Goal: Information Seeking & Learning: Learn about a topic

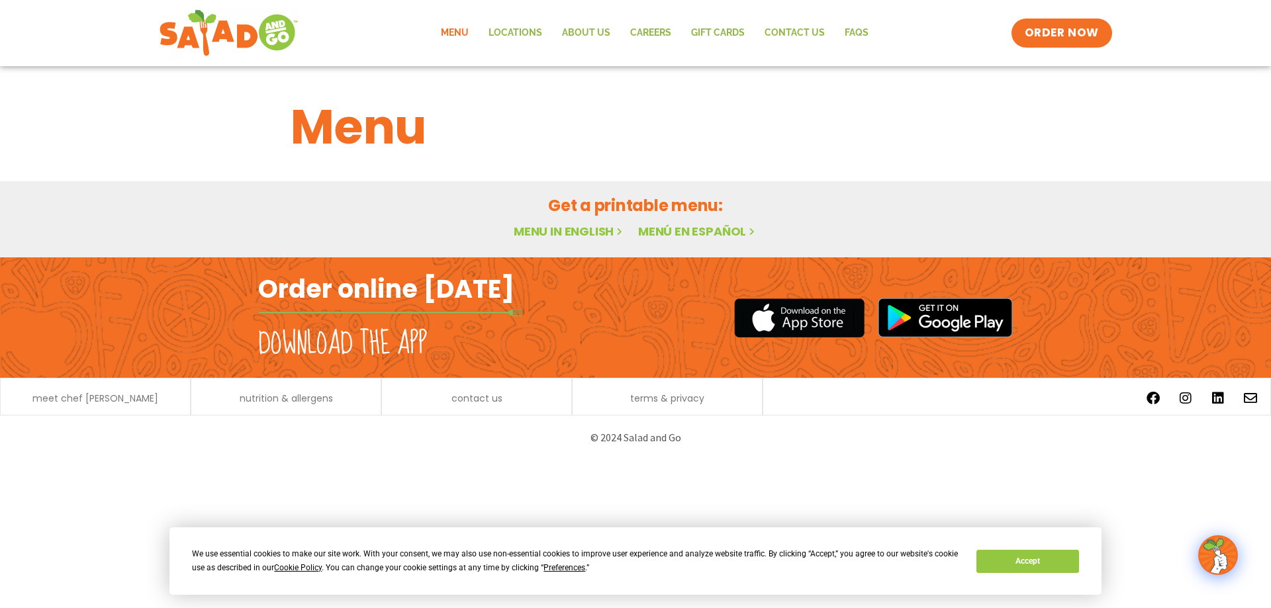
click at [407, 291] on h2 "Order online [DATE]" at bounding box center [386, 289] width 256 height 32
click at [568, 230] on link "Menu in English" at bounding box center [569, 231] width 111 height 17
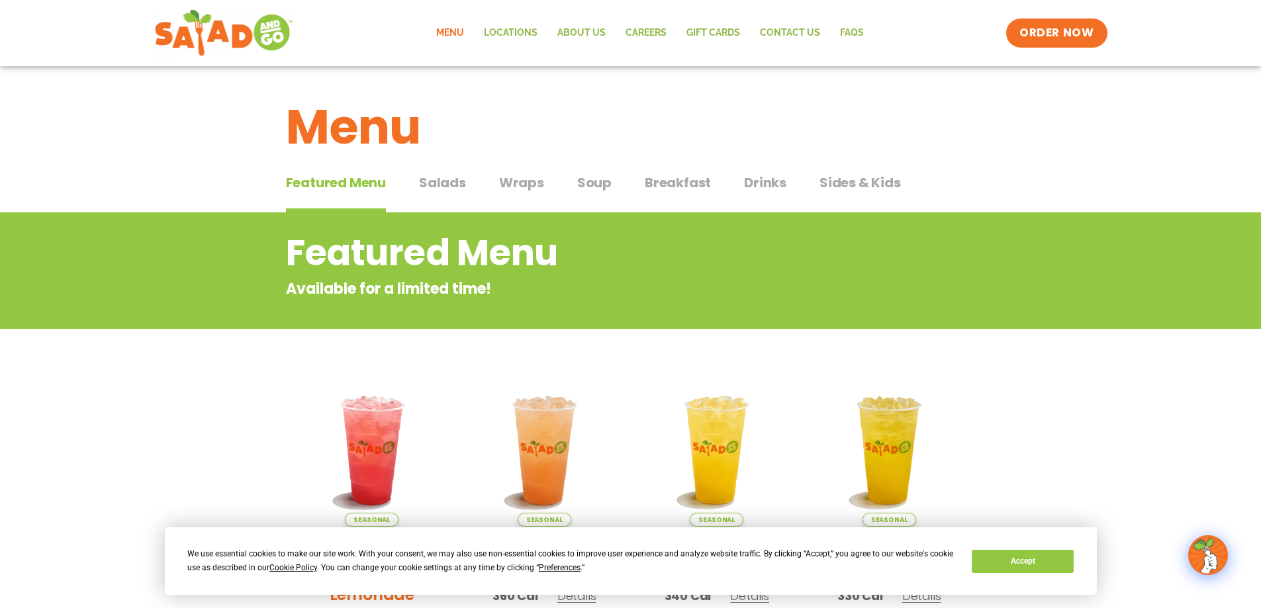
click at [451, 183] on span "Salads" at bounding box center [442, 183] width 47 height 20
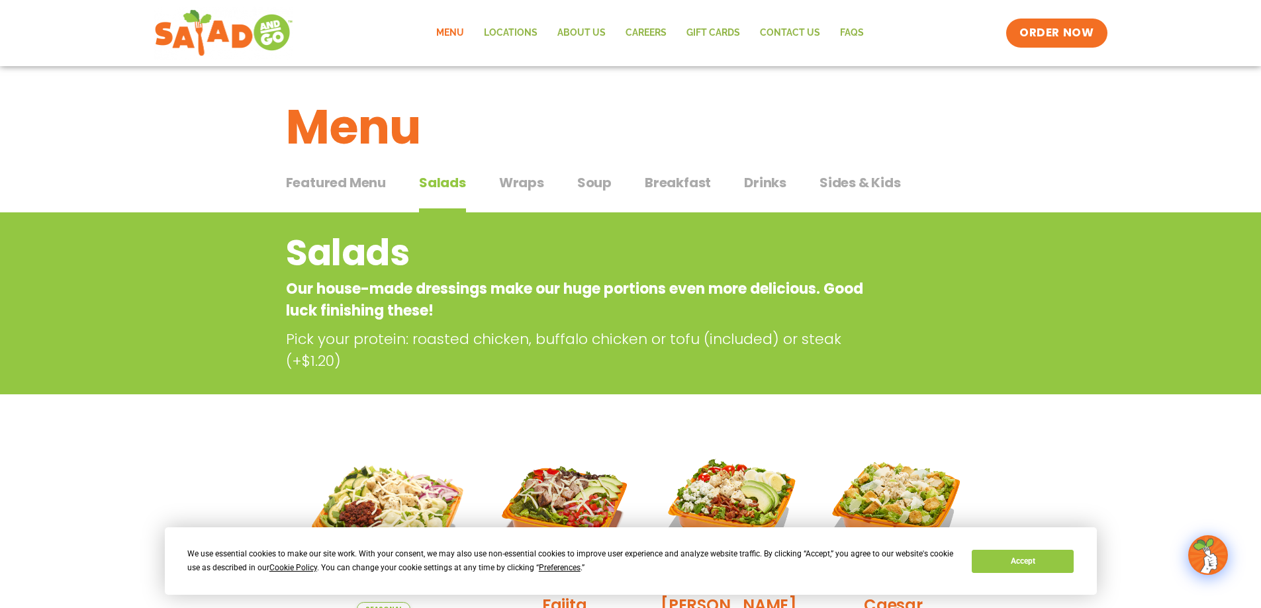
click at [600, 183] on span "Soup" at bounding box center [594, 183] width 34 height 20
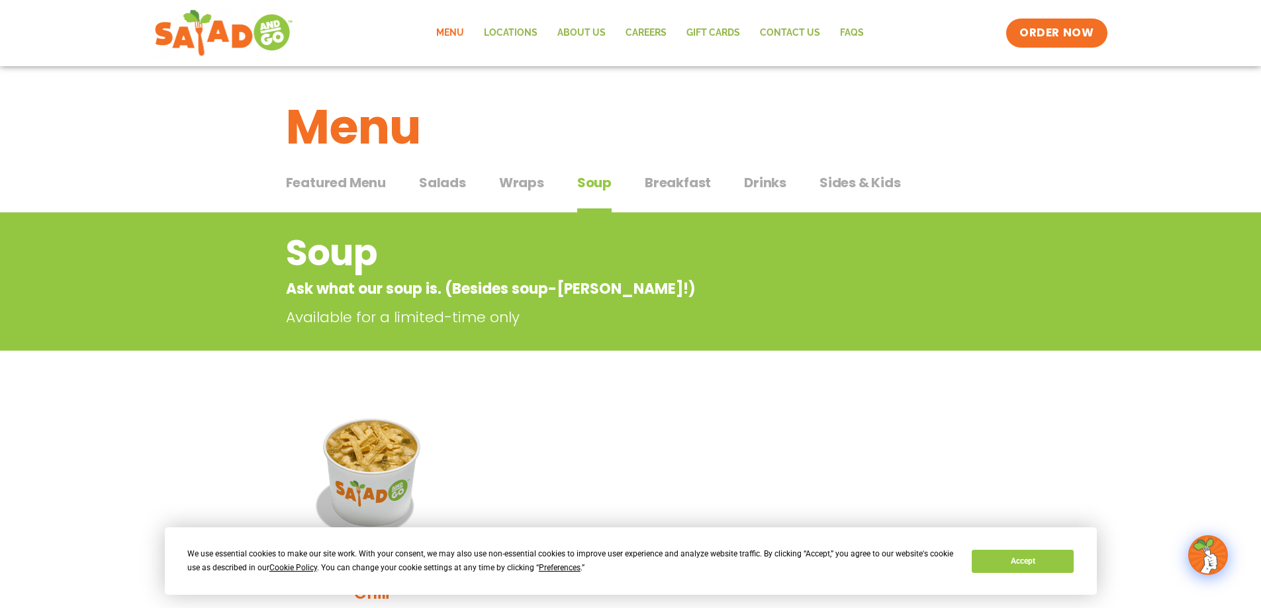
click at [457, 182] on span "Salads" at bounding box center [442, 183] width 47 height 20
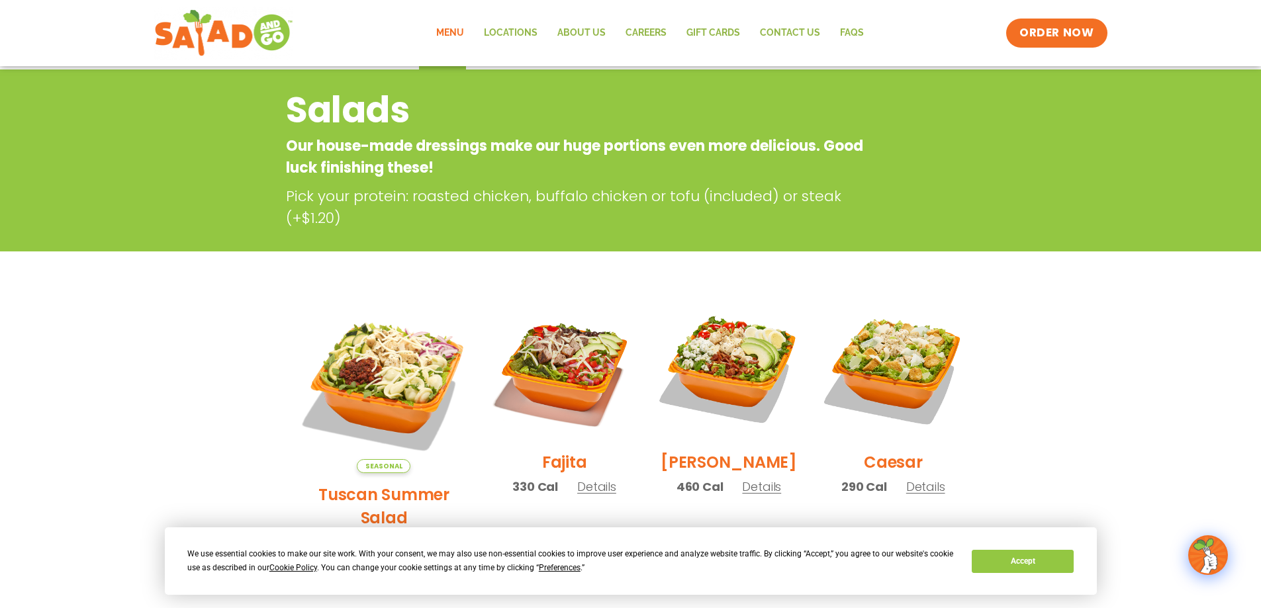
scroll to position [265, 0]
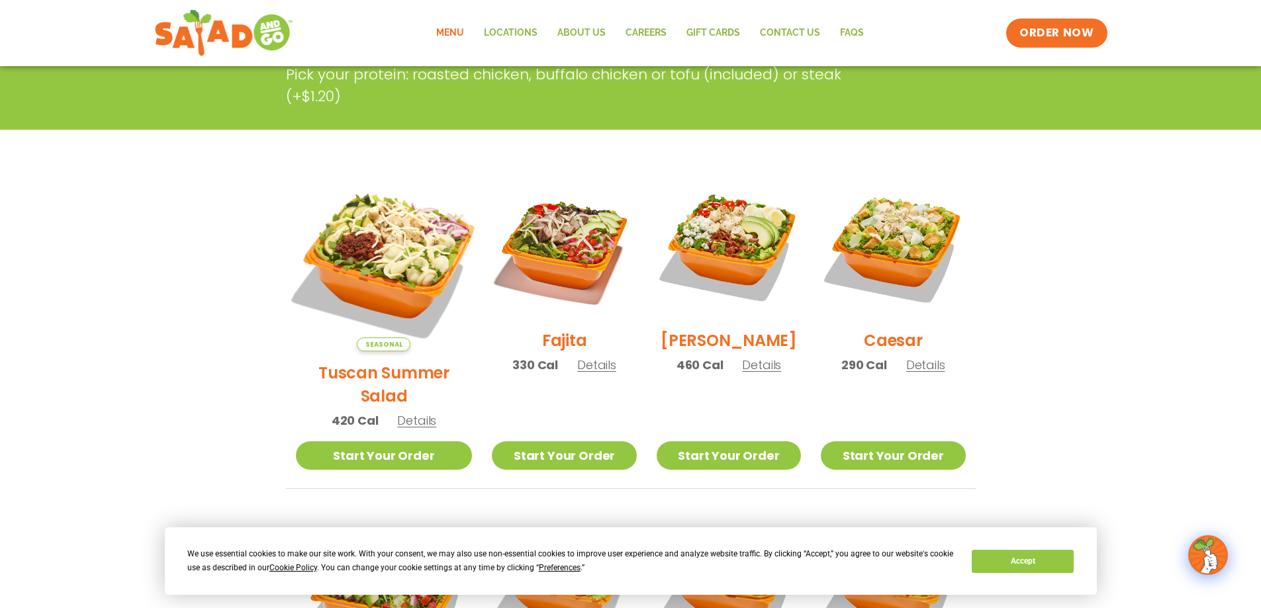
click at [382, 247] on img at bounding box center [383, 262] width 207 height 207
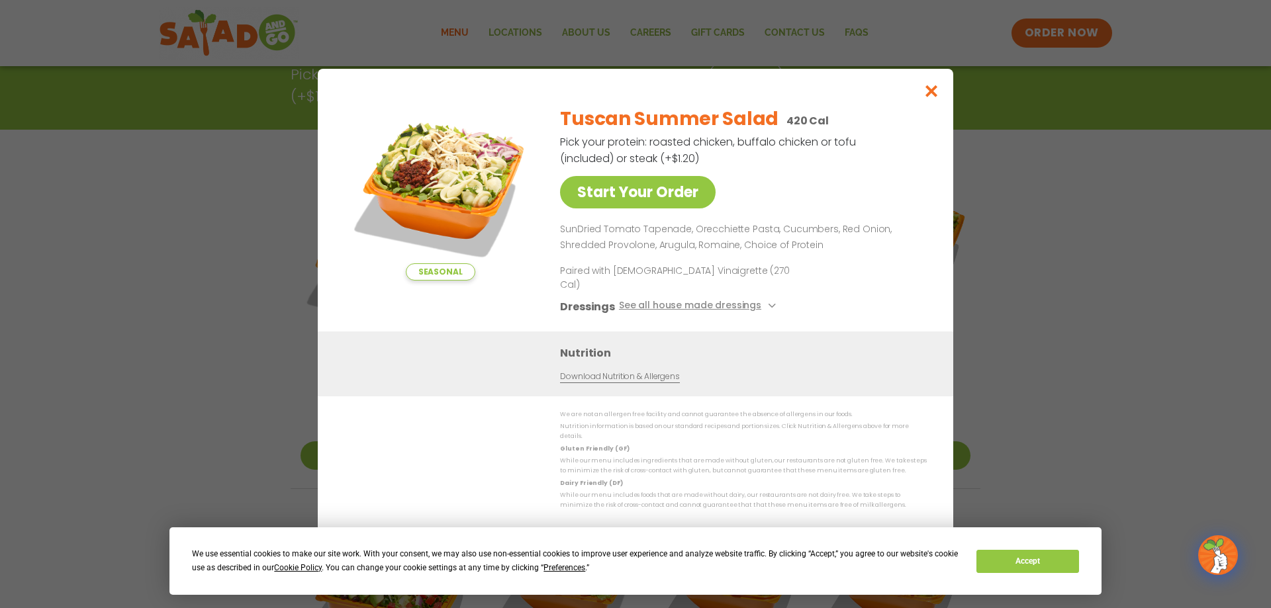
click at [118, 346] on div "Seasonal Start Your Order Tuscan Summer Salad 420 Cal Pick your protein: roaste…" at bounding box center [635, 304] width 1271 height 608
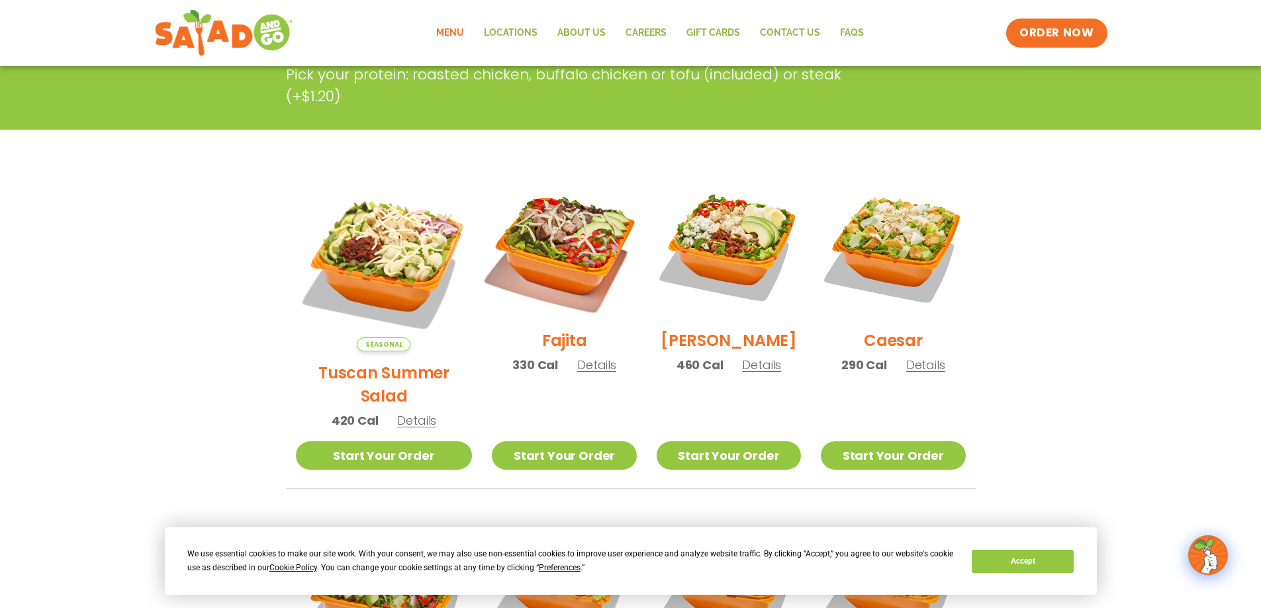
click at [569, 253] on img at bounding box center [563, 246] width 169 height 169
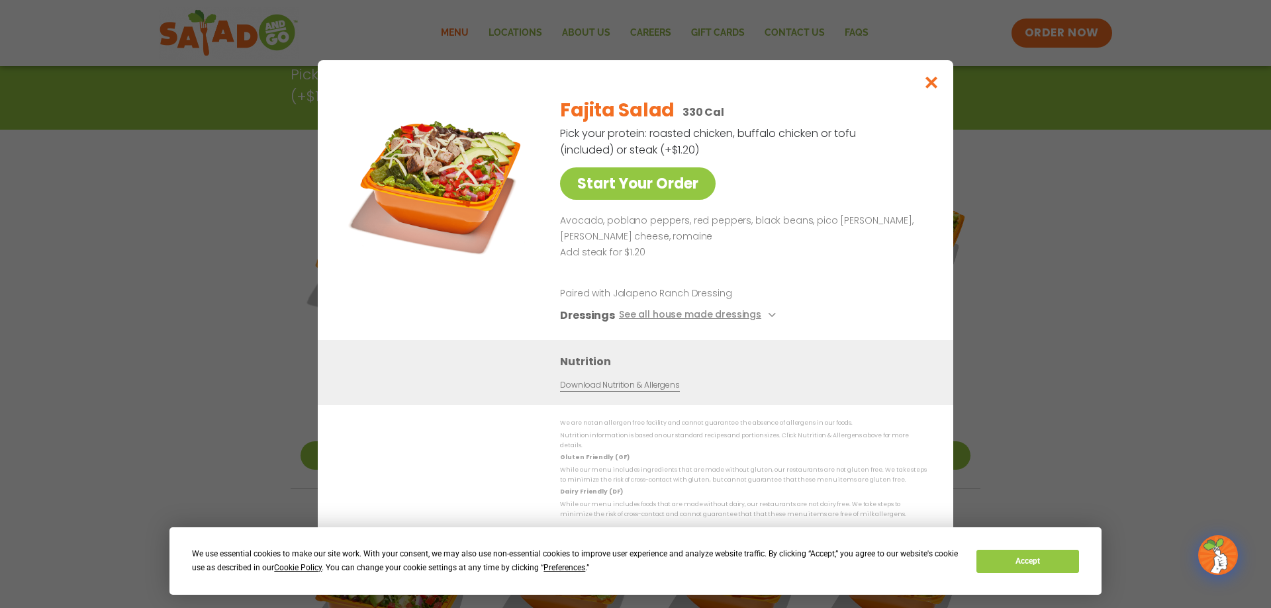
click at [1019, 265] on div "Start Your Order Fajita Salad 330 Cal Pick your protein: roasted chicken, buffa…" at bounding box center [635, 304] width 1271 height 608
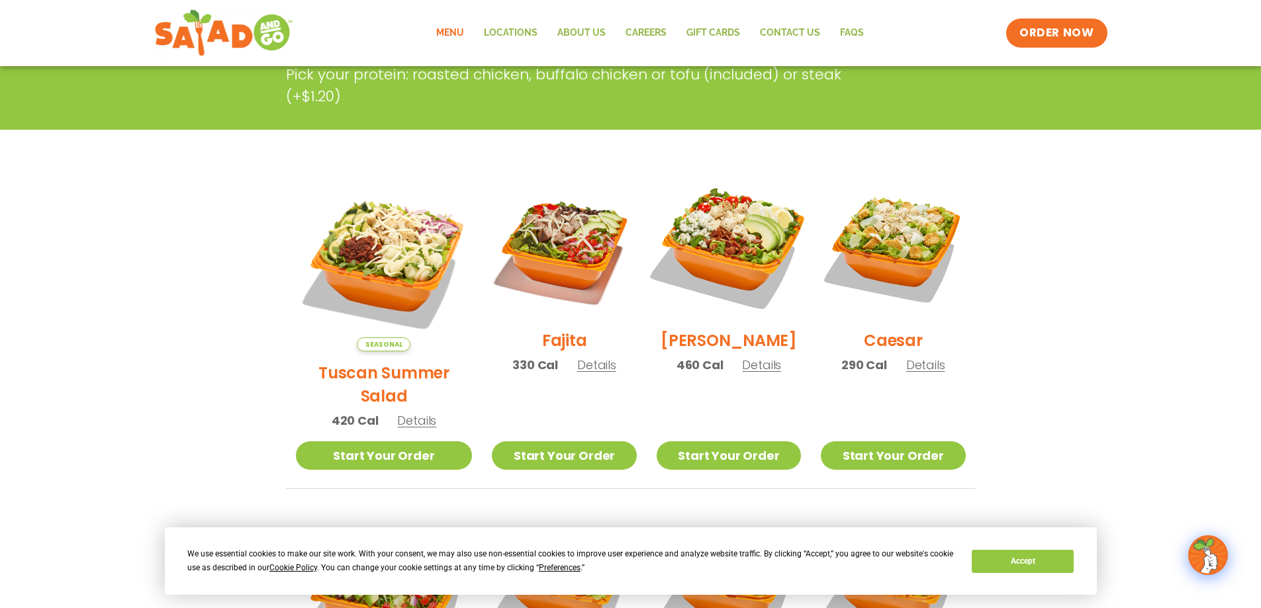
click at [718, 234] on img at bounding box center [728, 246] width 169 height 169
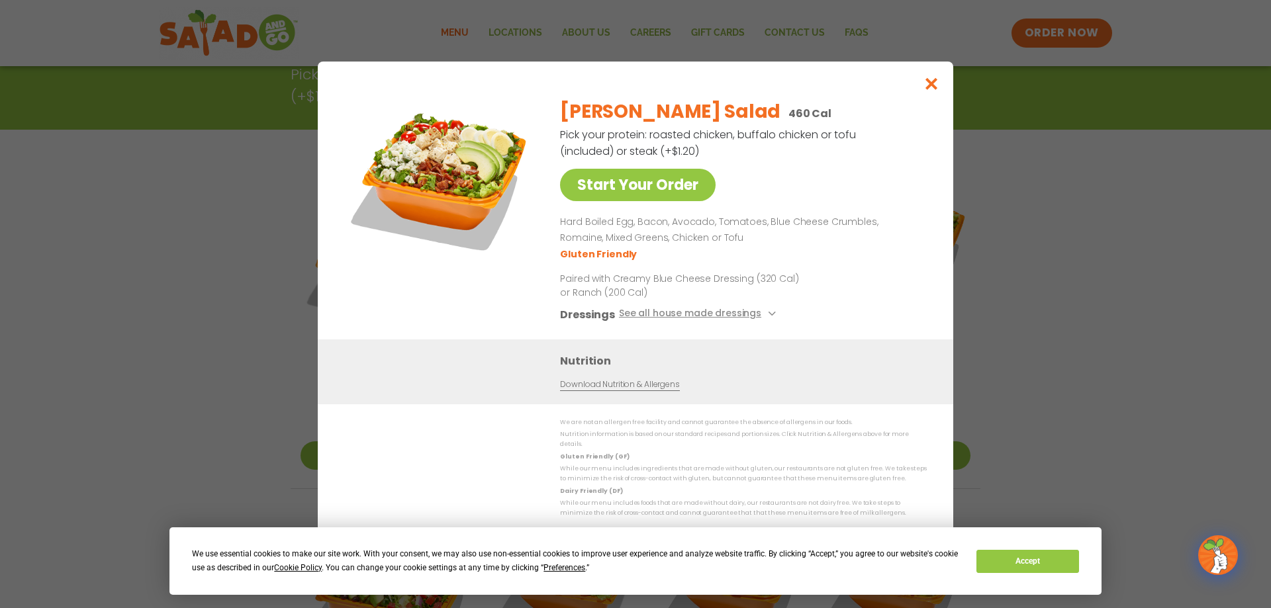
click at [1138, 342] on div "Start Your Order [PERSON_NAME] Salad 460 Cal Pick your protein: roasted chicken…" at bounding box center [635, 304] width 1271 height 608
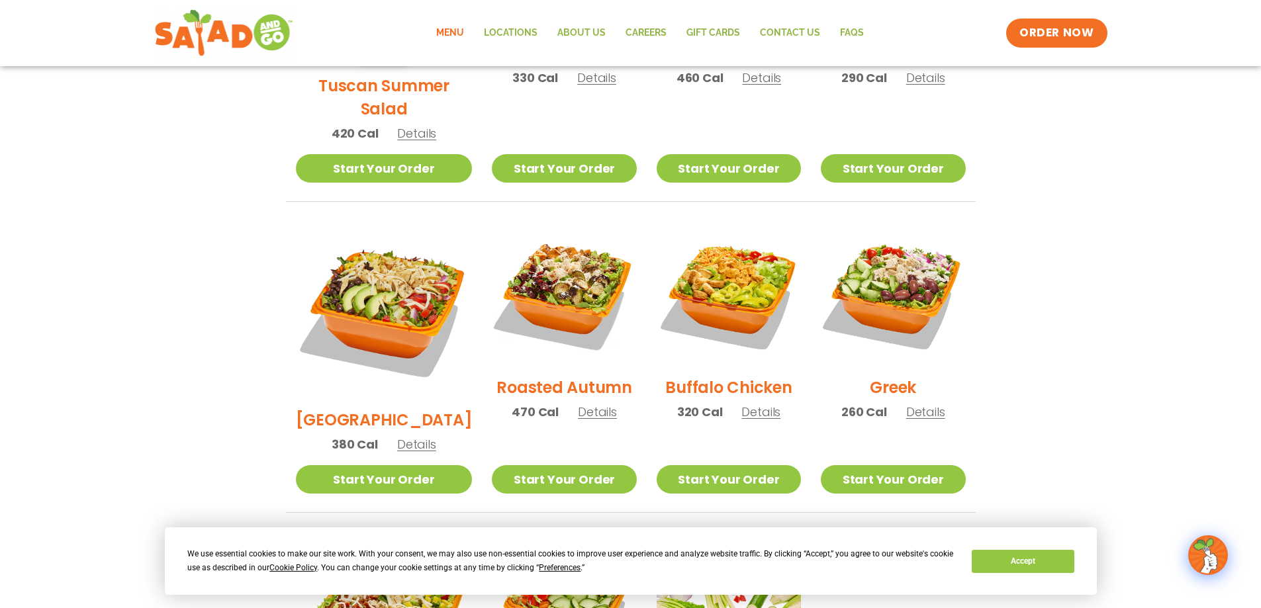
scroll to position [596, 0]
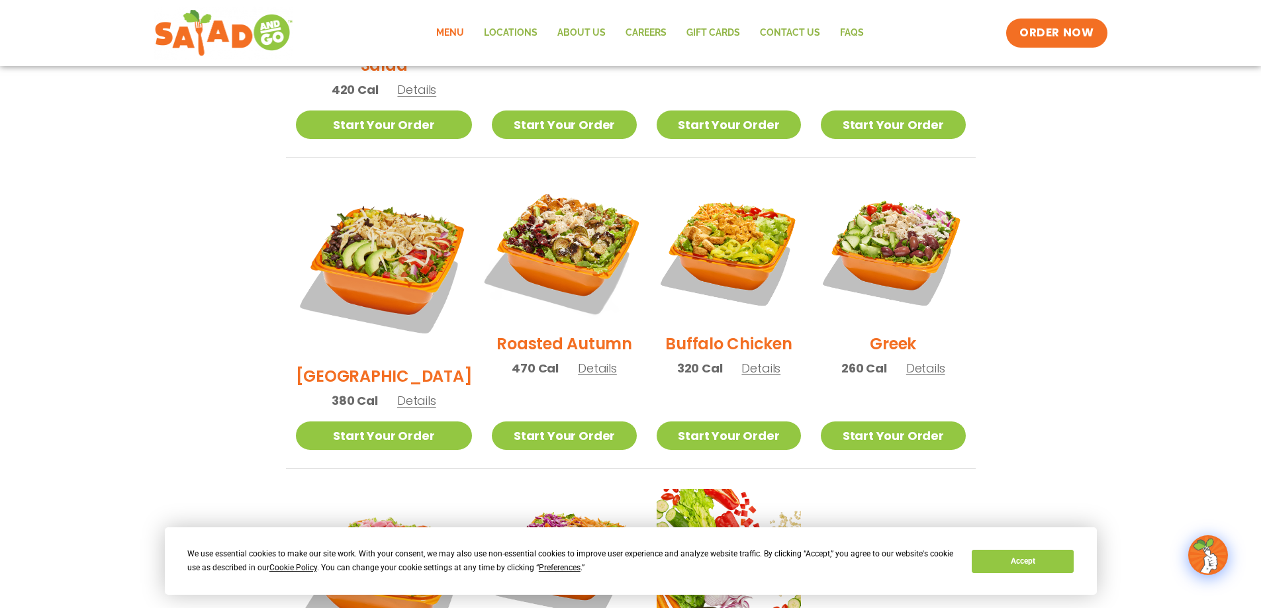
click at [572, 215] on img at bounding box center [563, 249] width 169 height 169
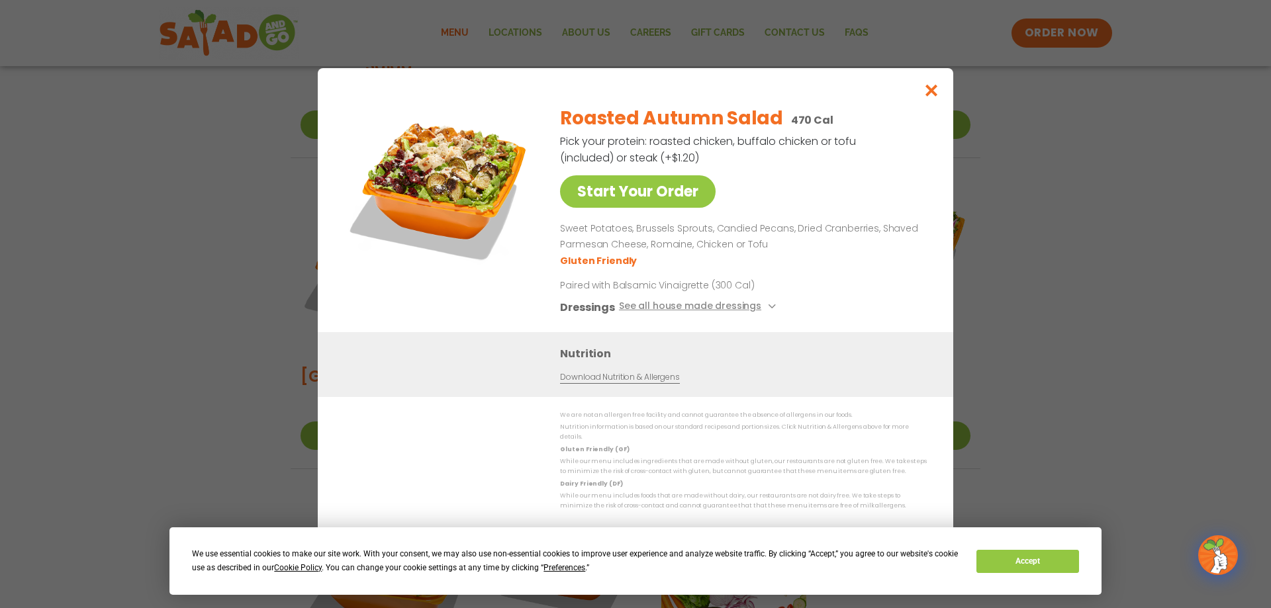
click at [1132, 355] on div "Start Your Order Roasted Autumn Salad 470 Cal Pick your protein: roasted chicke…" at bounding box center [635, 304] width 1271 height 608
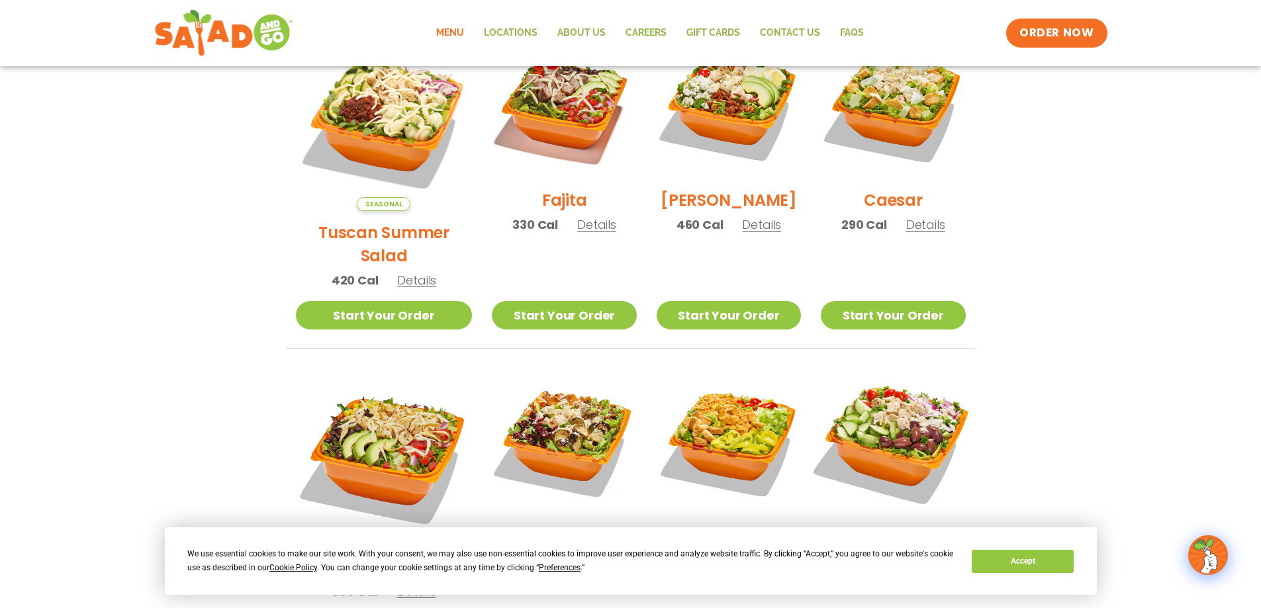
scroll to position [331, 0]
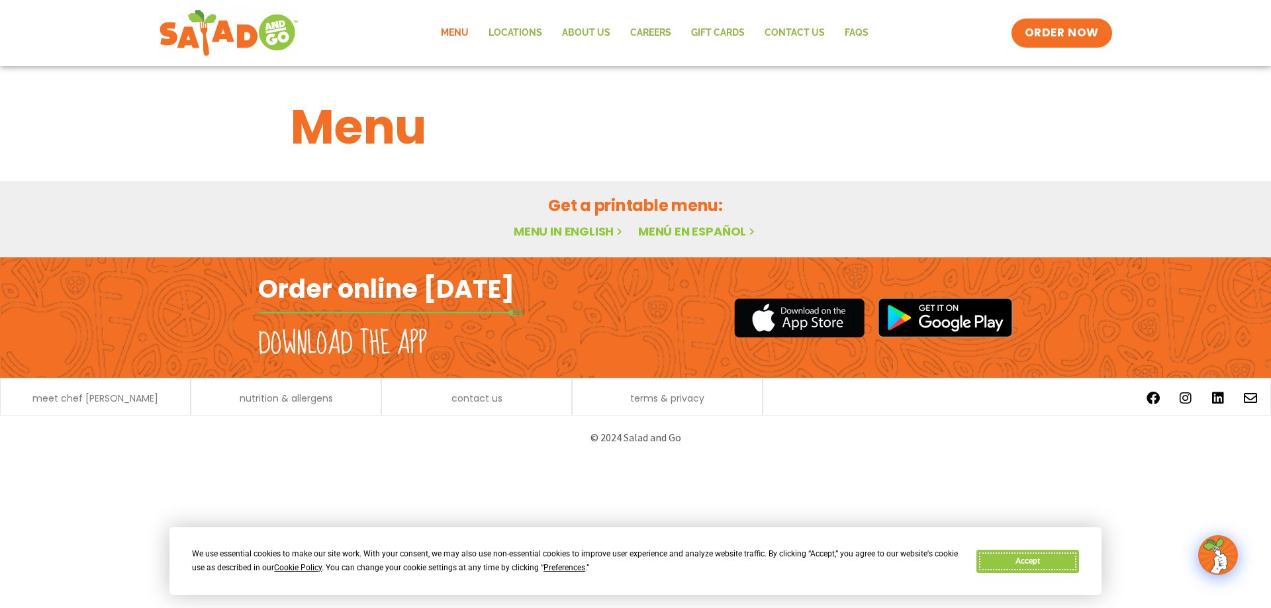
click at [1036, 558] on button "Accept" at bounding box center [1027, 561] width 102 height 23
